Goal: Contribute content: Add original content to the website for others to see

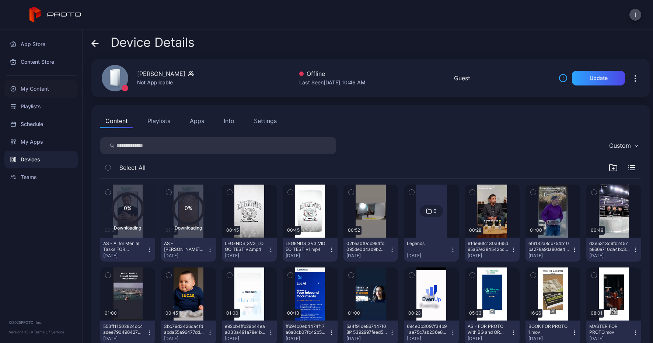
click at [37, 91] on div "My Content" at bounding box center [40, 89] width 73 height 18
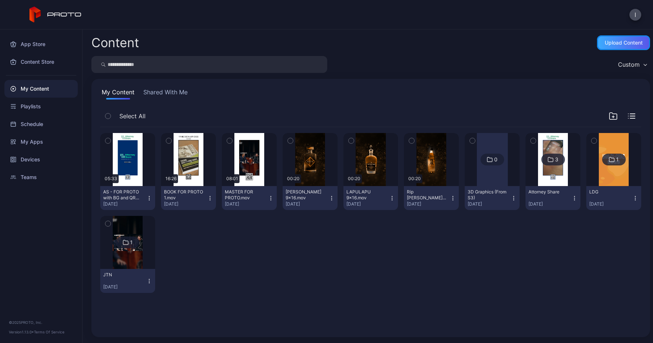
click at [613, 41] on div "Upload Content" at bounding box center [624, 43] width 38 height 6
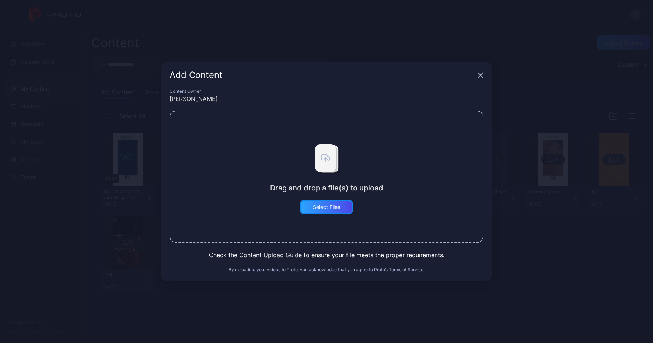
drag, startPoint x: 325, startPoint y: 211, endPoint x: 432, endPoint y: 155, distance: 120.6
click at [432, 155] on div "Drag and drop a file(s) to upload Select Files" at bounding box center [327, 177] width 314 height 133
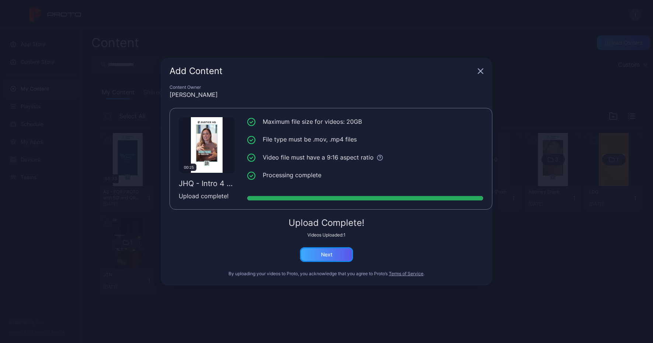
click at [321, 257] on div "Next" at bounding box center [326, 255] width 11 height 6
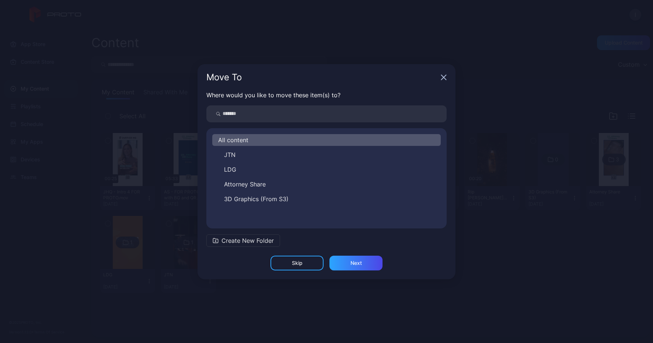
click at [234, 235] on button "Create New Folder" at bounding box center [243, 241] width 74 height 13
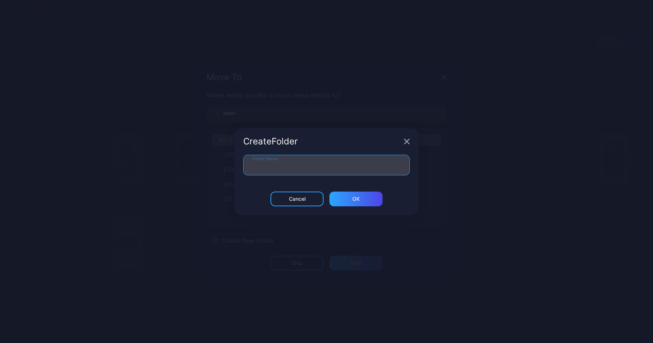
click at [288, 167] on input "Folder Name" at bounding box center [326, 165] width 167 height 21
type input "***"
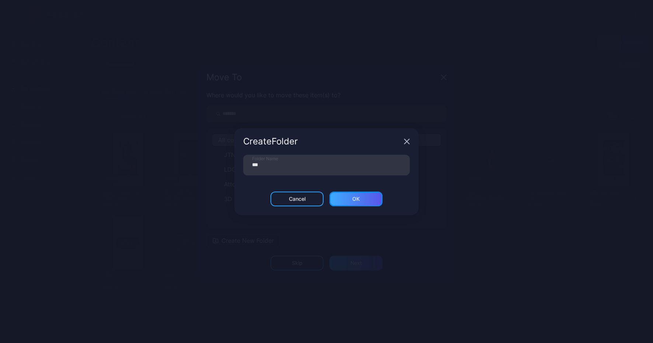
click at [355, 199] on div "ОК" at bounding box center [356, 199] width 7 height 6
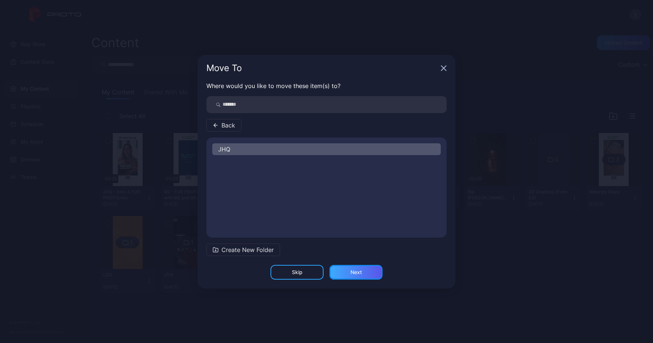
click at [354, 273] on div "Next" at bounding box center [356, 273] width 11 height 6
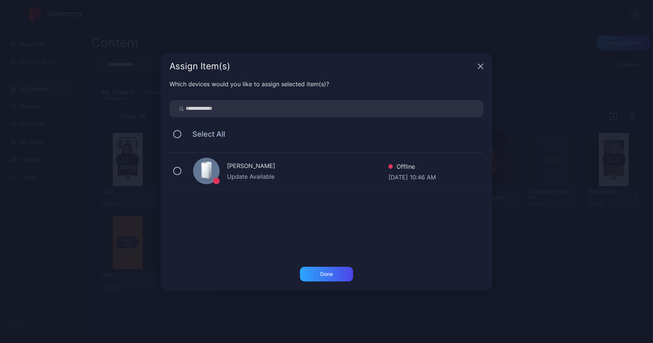
click at [278, 182] on div "[PERSON_NAME] Bot Update Available Offline [DATE] 10:46 AM" at bounding box center [331, 171] width 323 height 37
click at [323, 274] on div "Done" at bounding box center [326, 274] width 13 height 6
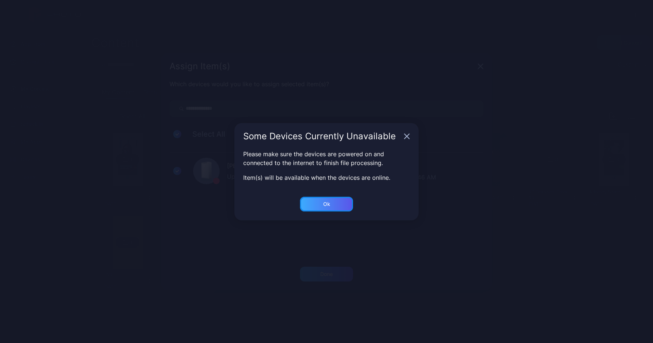
click at [324, 271] on div "Ok" at bounding box center [326, 274] width 13 height 6
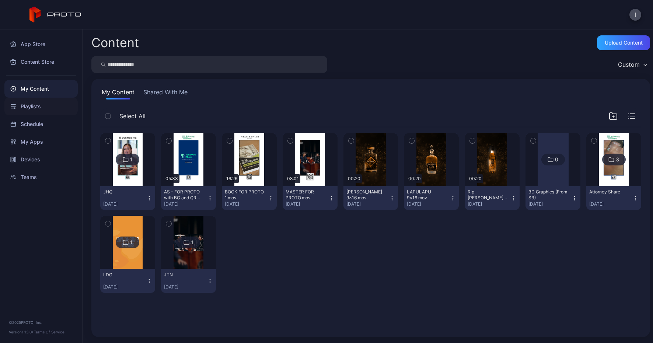
click at [34, 110] on div "Playlists" at bounding box center [40, 107] width 73 height 18
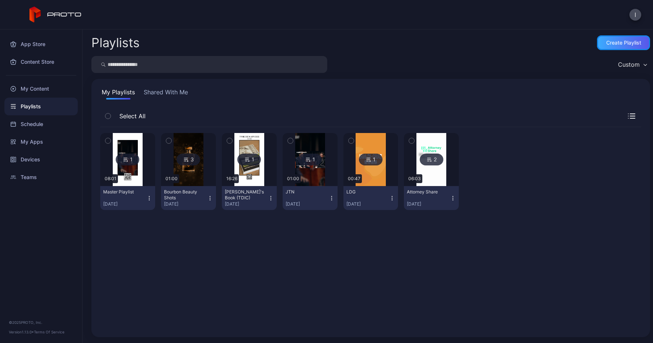
click at [611, 43] on div "Create Playlist" at bounding box center [624, 43] width 35 height 6
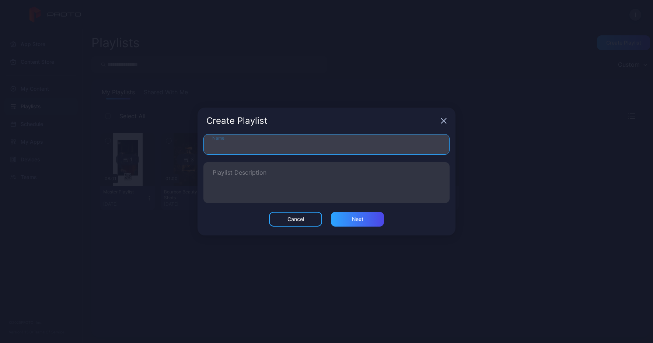
click at [236, 145] on input "Name" at bounding box center [327, 144] width 246 height 21
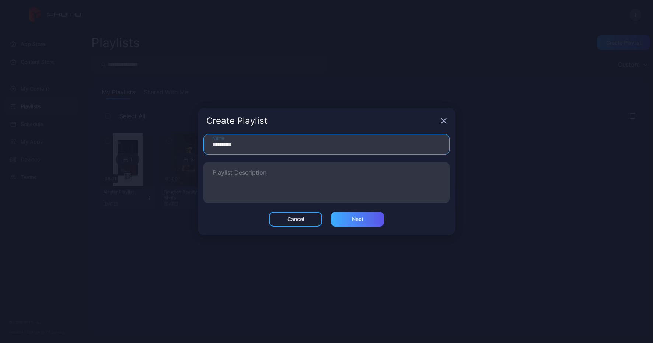
type input "**********"
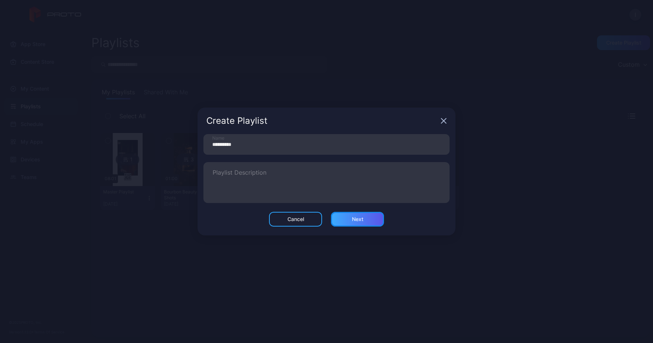
click at [358, 222] on div "Next" at bounding box center [357, 219] width 11 height 6
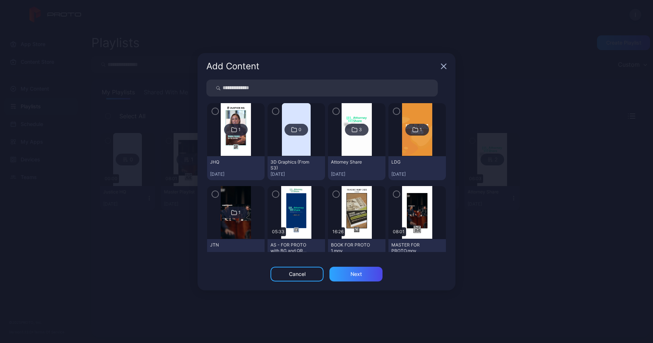
click at [231, 142] on img at bounding box center [236, 129] width 30 height 53
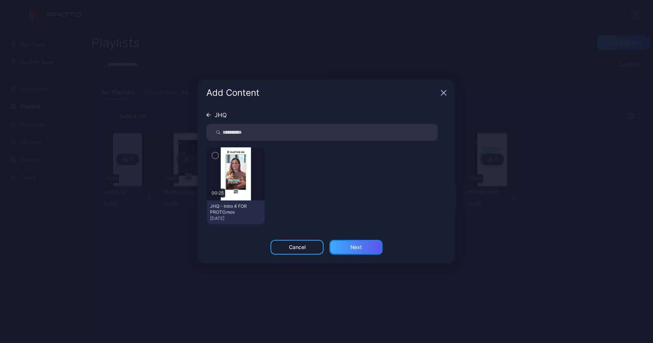
click at [359, 245] on div "Next" at bounding box center [356, 247] width 11 height 6
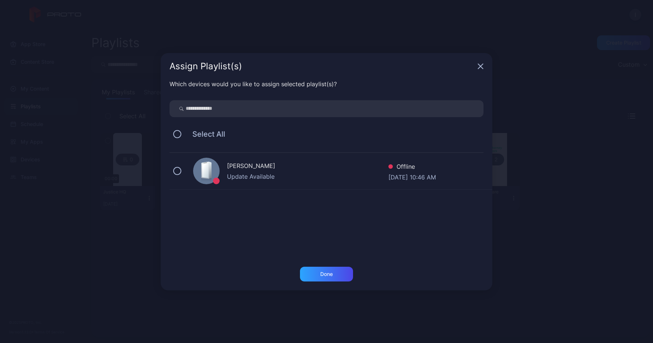
click at [306, 181] on div "[PERSON_NAME] Bot Update Available Offline [DATE] 10:46 AM" at bounding box center [331, 171] width 323 height 37
click at [316, 272] on div "Done" at bounding box center [326, 274] width 53 height 15
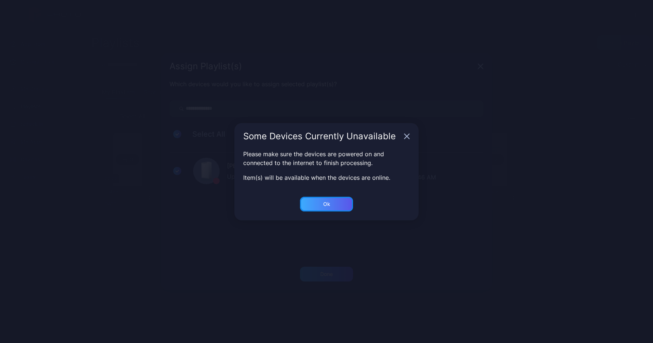
click at [329, 271] on div "Ok" at bounding box center [326, 274] width 13 height 6
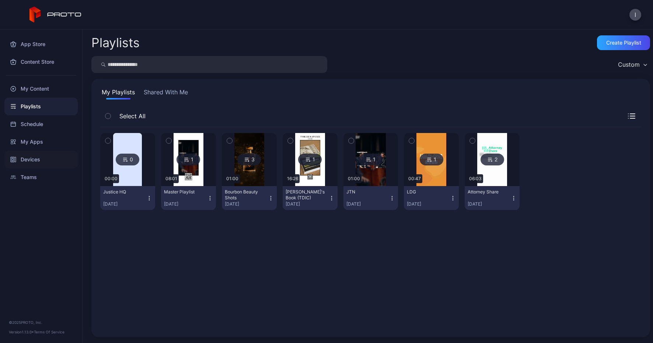
click at [32, 161] on div "Devices" at bounding box center [40, 160] width 73 height 18
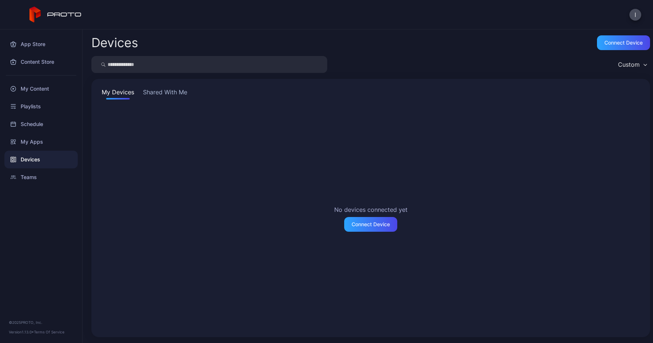
click at [156, 96] on button "Shared With Me" at bounding box center [165, 94] width 47 height 12
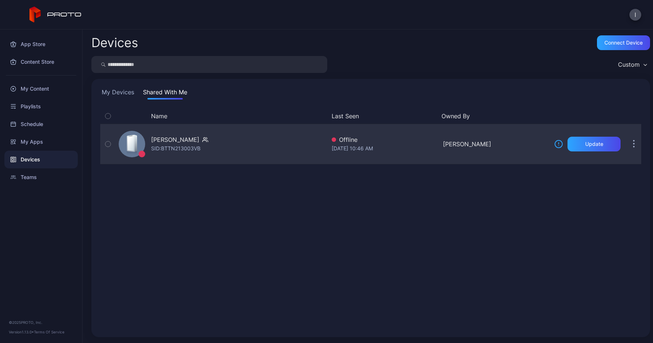
click at [173, 151] on div "SID: BTTN213003VB" at bounding box center [175, 148] width 49 height 9
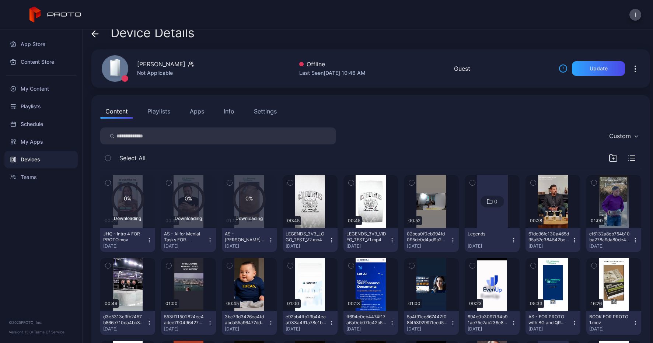
scroll to position [10, 0]
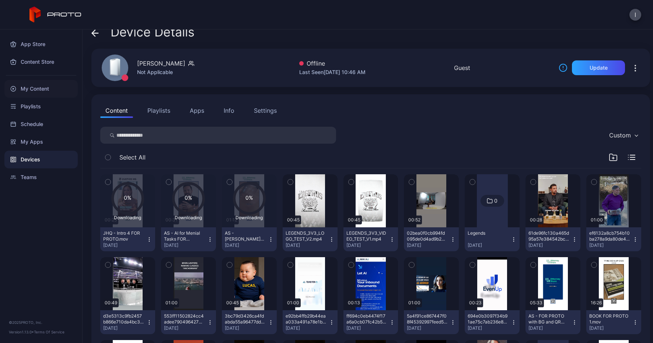
click at [28, 88] on div "My Content" at bounding box center [40, 89] width 73 height 18
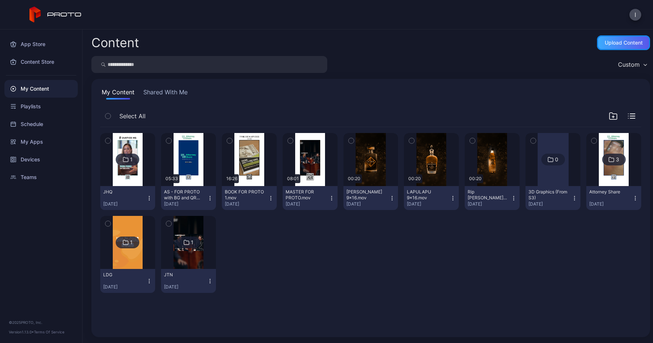
click at [619, 49] on div "Upload Content" at bounding box center [623, 42] width 53 height 15
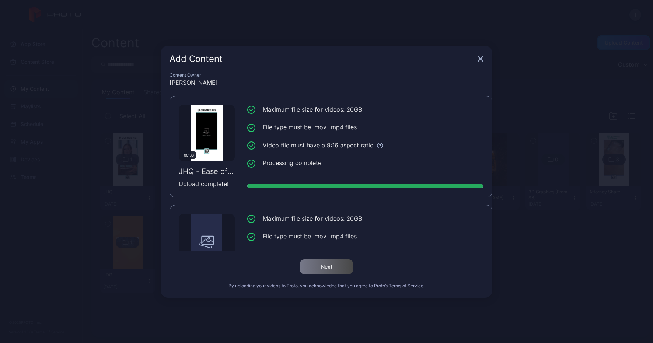
scroll to position [56, 0]
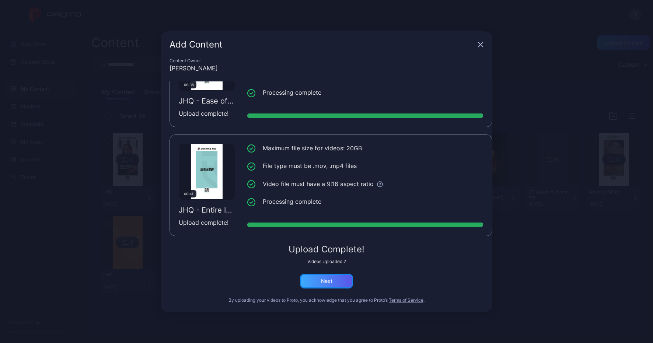
click at [332, 284] on div "Next" at bounding box center [326, 281] width 11 height 6
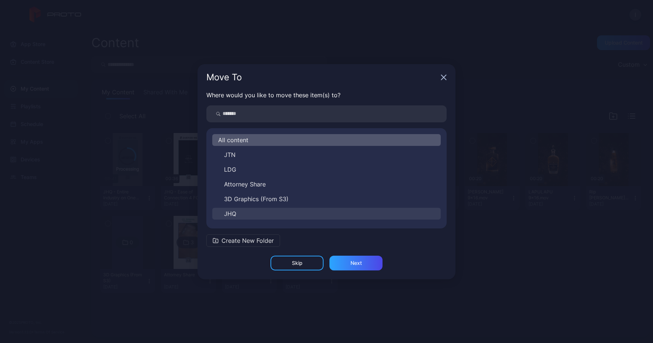
click at [239, 216] on button "JHQ" at bounding box center [326, 214] width 229 height 12
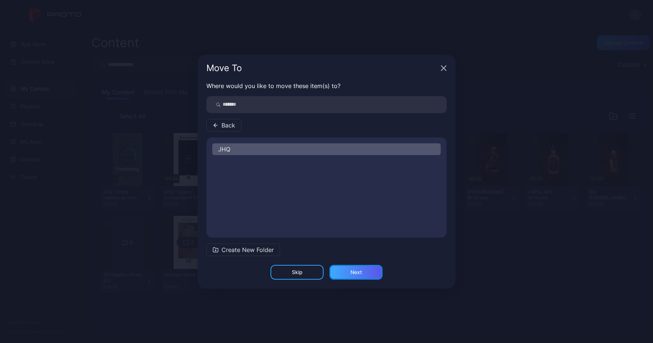
click at [344, 276] on div "Next" at bounding box center [356, 272] width 53 height 15
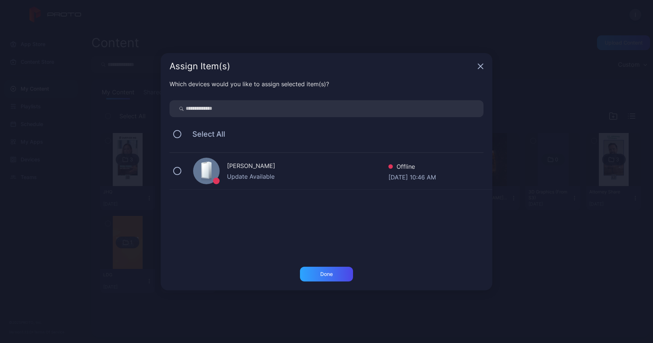
click at [258, 176] on div "Update Available" at bounding box center [308, 176] width 162 height 9
click at [323, 275] on div "Done" at bounding box center [326, 274] width 13 height 6
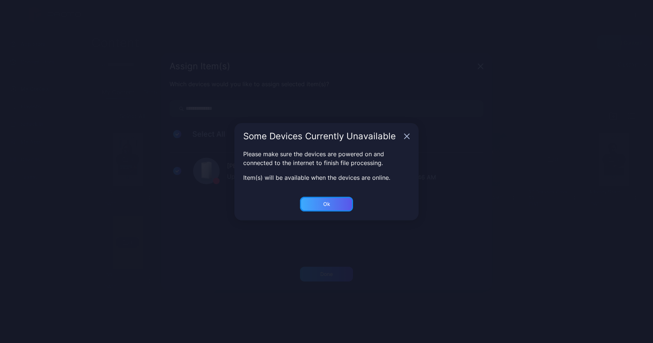
click at [320, 267] on div "Ok" at bounding box center [326, 274] width 53 height 15
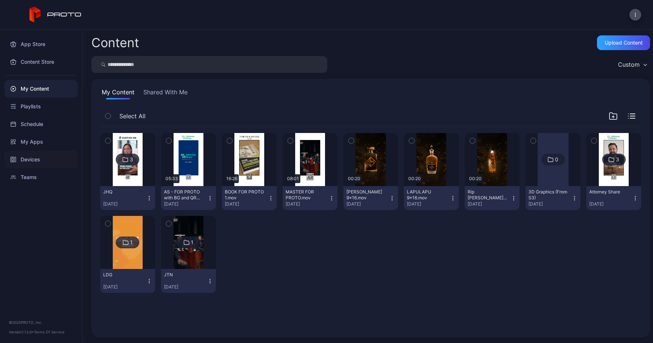
click at [37, 162] on div "Devices" at bounding box center [40, 160] width 73 height 18
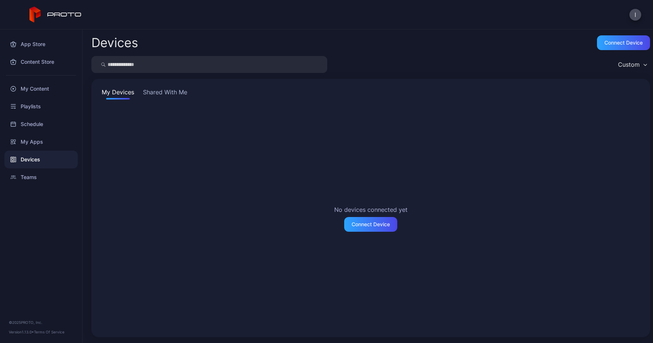
click at [173, 94] on button "Shared With Me" at bounding box center [165, 94] width 47 height 12
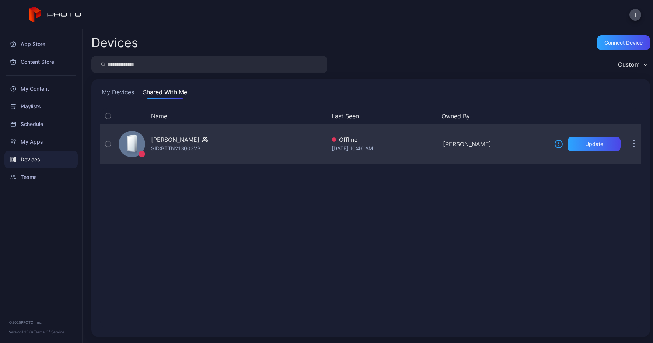
click at [165, 145] on div "SID: BTTN213003VB" at bounding box center [175, 148] width 49 height 9
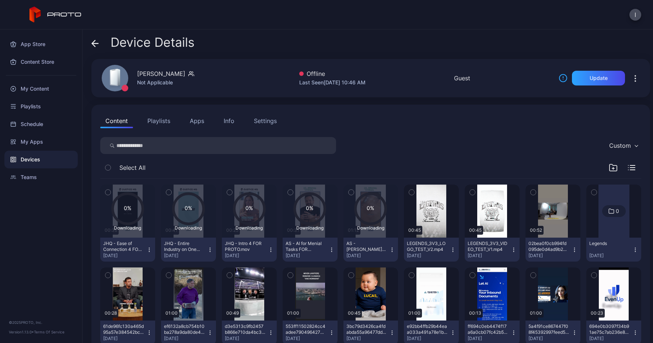
scroll to position [1, 0]
